Goal: Task Accomplishment & Management: Use online tool/utility

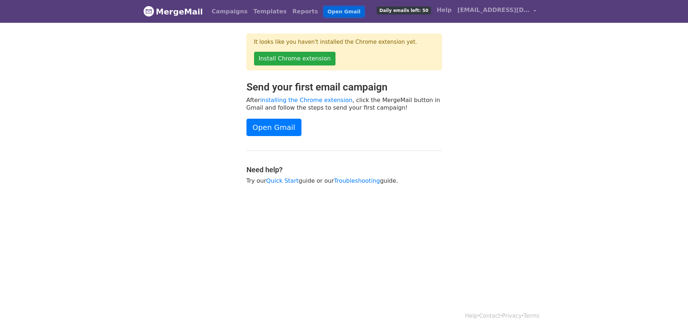
click at [324, 15] on link "Open Gmail" at bounding box center [344, 12] width 40 height 10
click at [261, 9] on link "Templates" at bounding box center [269, 11] width 39 height 14
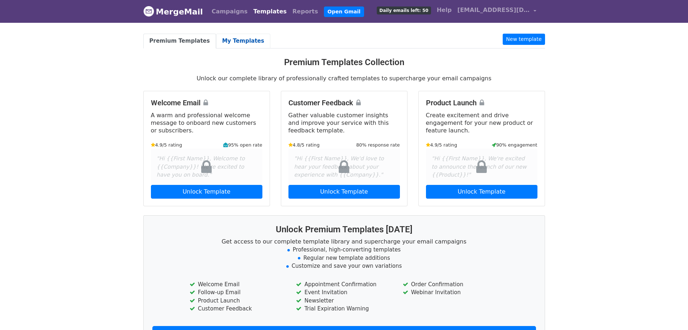
click at [243, 45] on link "My Templates" at bounding box center [243, 41] width 54 height 15
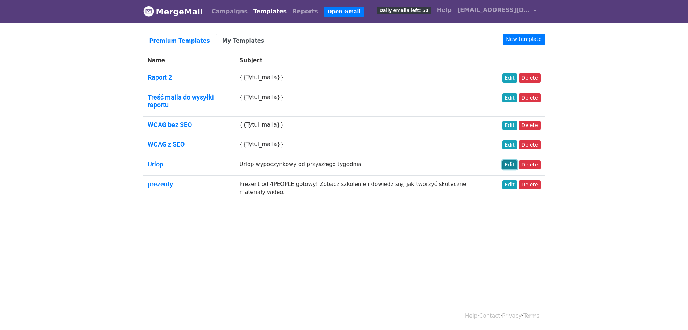
click at [514, 160] on link "Edit" at bounding box center [509, 164] width 15 height 9
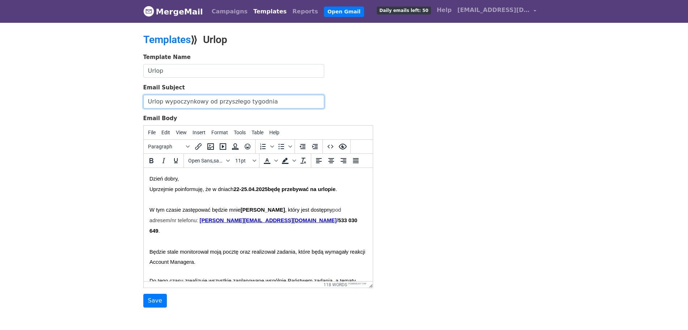
drag, startPoint x: 205, startPoint y: 100, endPoint x: 269, endPoint y: 102, distance: 64.1
click at [269, 102] on input "Urlop wypoczynkowy od przyszłego tygodnia" at bounding box center [233, 102] width 181 height 14
type input "Urlop wypoczynkowy 4-12 września"
click at [430, 115] on div "Template Name Urlop Email Subject Urlop wypoczynkowy 4-12 września Email Body F…" at bounding box center [344, 180] width 412 height 255
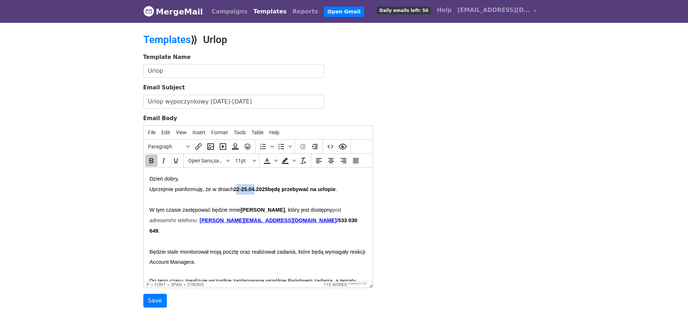
drag, startPoint x: 241, startPoint y: 192, endPoint x: 260, endPoint y: 186, distance: 20.1
click at [260, 186] on strong "22-25.04.2025" at bounding box center [250, 189] width 34 height 6
drag, startPoint x: 239, startPoint y: 187, endPoint x: 253, endPoint y: 186, distance: 13.8
click at [253, 186] on span "Uprzejmie poinformuję, że w dniach 4-20 .09.2025" at bounding box center [207, 189] width 117 height 6
click at [156, 158] on button "Bold" at bounding box center [151, 160] width 12 height 12
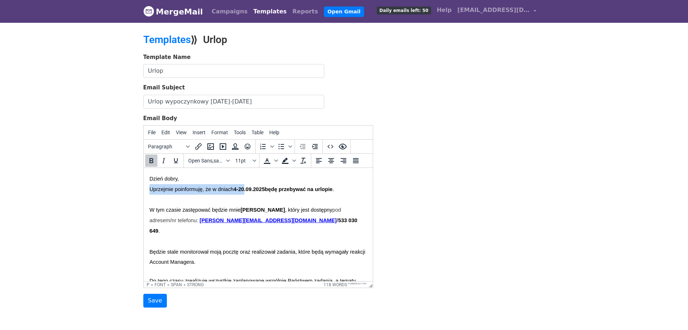
drag, startPoint x: 244, startPoint y: 211, endPoint x: 287, endPoint y: 210, distance: 43.4
click at [287, 210] on span "W tym czasie zastępować będzie mnie Kamil Lechowicz , który jest dostępny" at bounding box center [240, 210] width 183 height 6
click at [285, 209] on span "W tym czasie zastępować będzie mnie Sara Guzik , który jest dostępny" at bounding box center [240, 210] width 183 height 6
click at [322, 207] on span "W tym czasie zastępować będzie mnie Sara Guzik , która jest dostępny" at bounding box center [240, 210] width 183 height 6
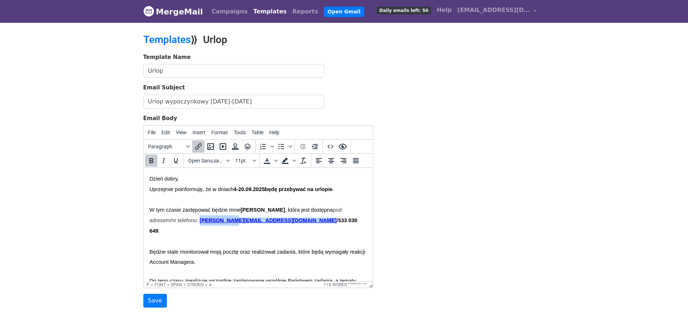
drag, startPoint x: 202, startPoint y: 220, endPoint x: 234, endPoint y: 218, distance: 32.3
click at [234, 218] on strong "k.lechowicz@4people.pl / 533 030 649" at bounding box center [253, 225] width 209 height 16
